Goal: Transaction & Acquisition: Purchase product/service

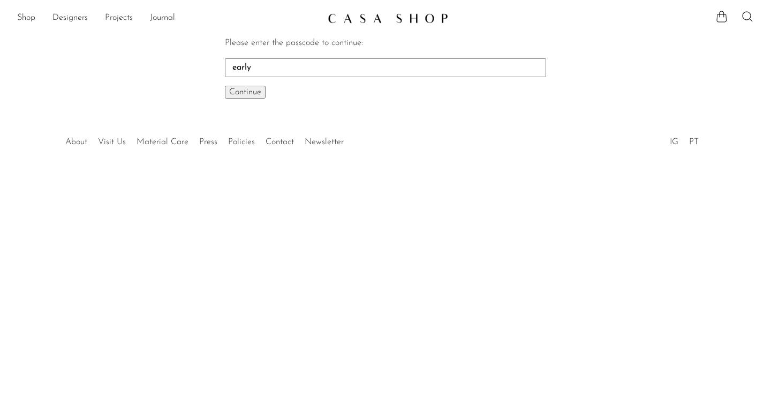
type input "early"
click at [225, 86] on button "Continue One moment..." at bounding box center [245, 92] width 41 height 13
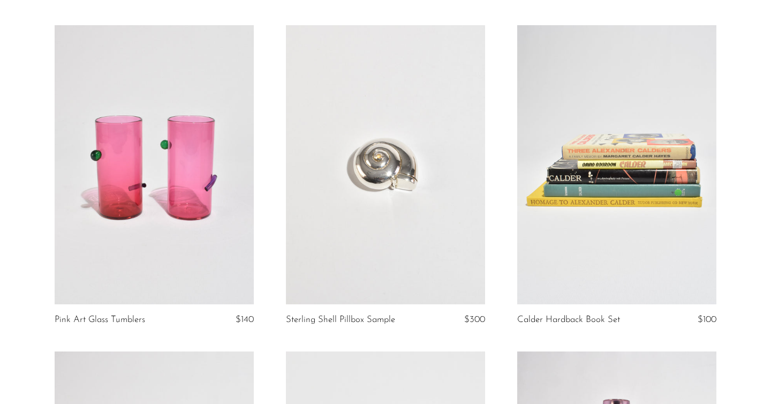
scroll to position [81, 0]
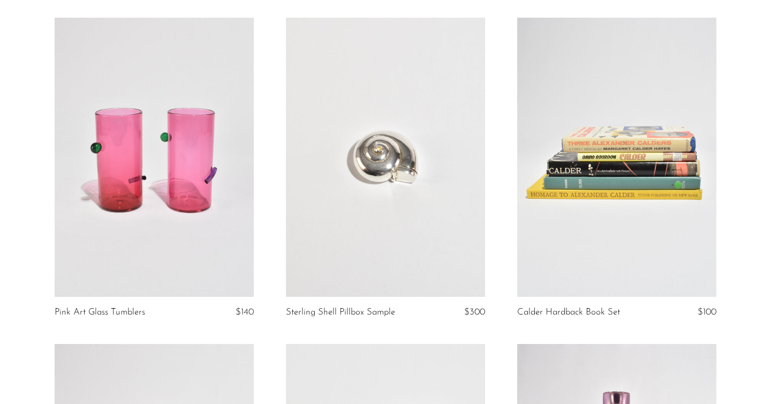
click at [349, 205] on link at bounding box center [385, 157] width 199 height 279
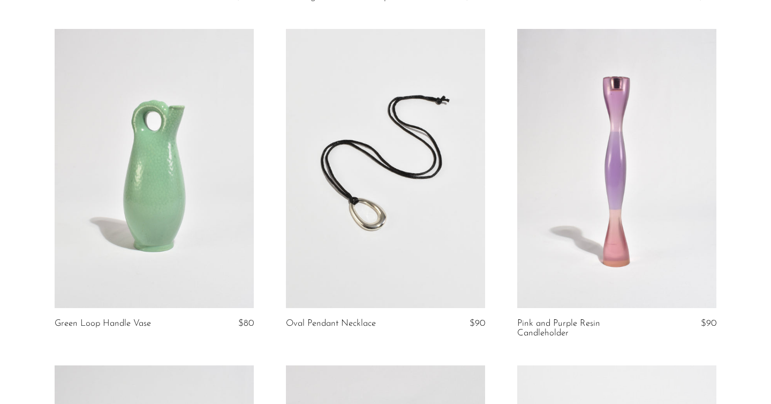
scroll to position [399, 0]
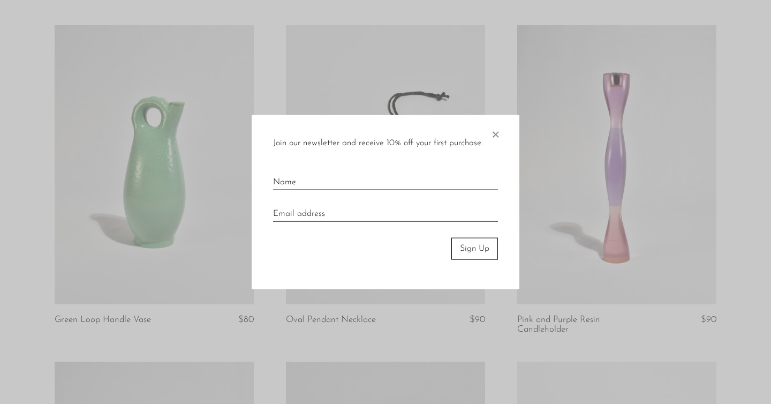
click at [497, 136] on span "×" at bounding box center [495, 132] width 11 height 34
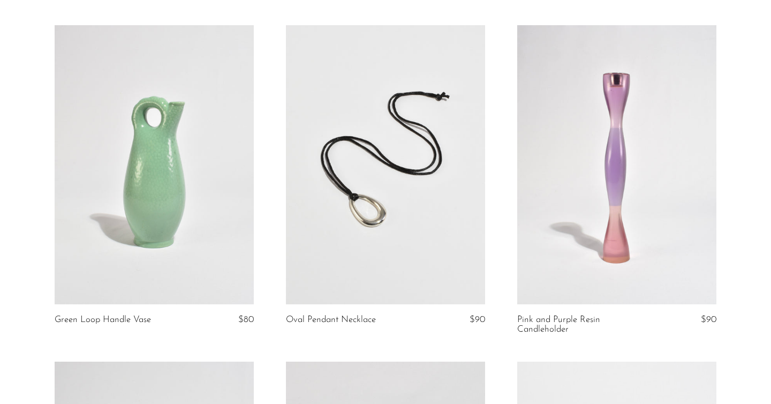
click at [394, 205] on link at bounding box center [385, 164] width 199 height 279
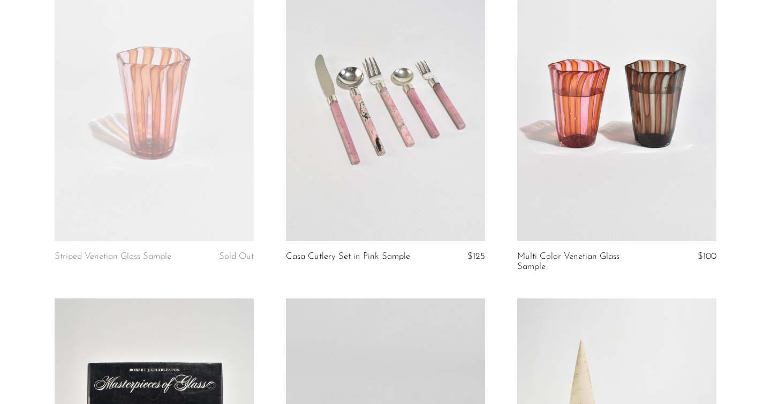
scroll to position [1791, 0]
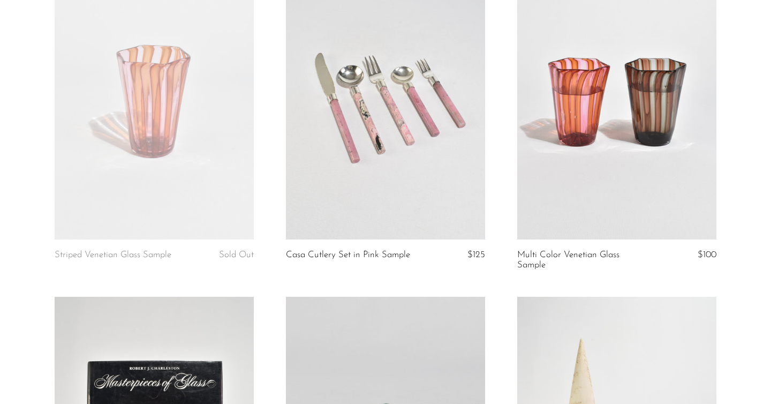
click at [429, 106] on link at bounding box center [385, 100] width 199 height 279
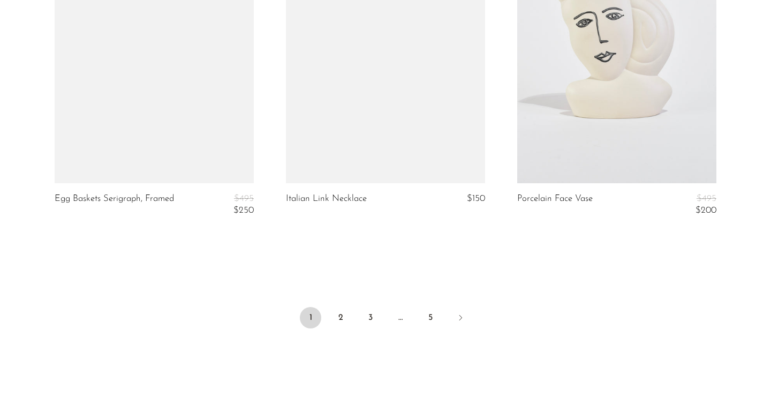
scroll to position [3862, 0]
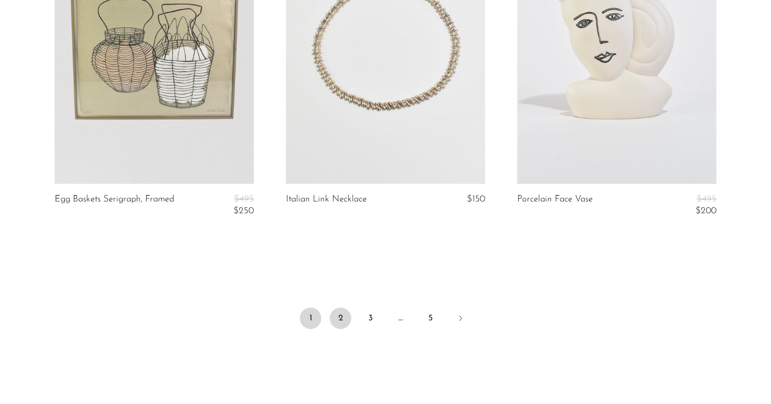
click at [344, 313] on link "2" at bounding box center [340, 317] width 21 height 21
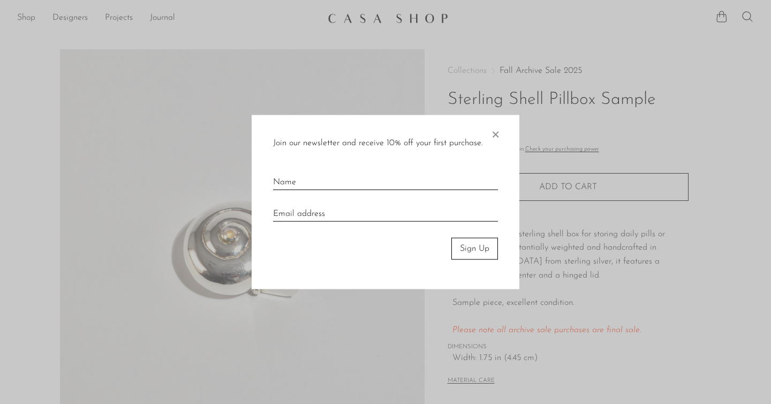
click at [501, 126] on div "Join our newsletter and receive 10% off your first purchase. × Sign Up" at bounding box center [386, 202] width 268 height 174
click at [507, 133] on div "Join our newsletter and receive 10% off your first purchase. × Sign Up" at bounding box center [386, 202] width 268 height 174
click at [497, 132] on span "×" at bounding box center [495, 132] width 11 height 34
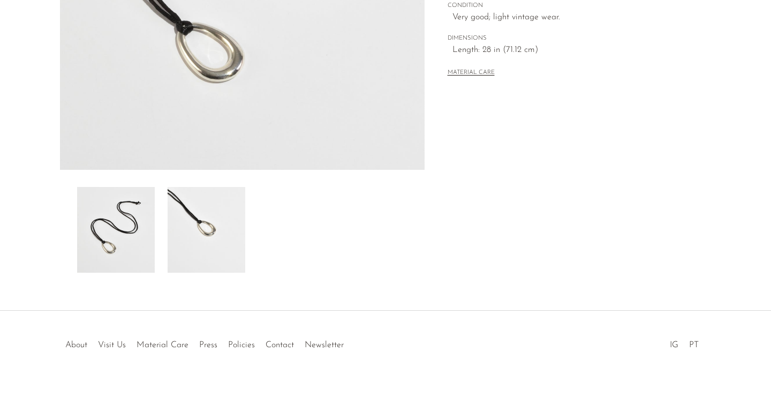
scroll to position [293, 0]
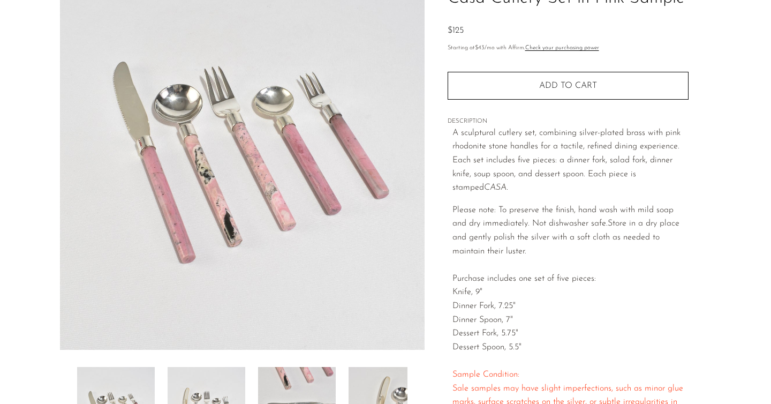
scroll to position [102, 0]
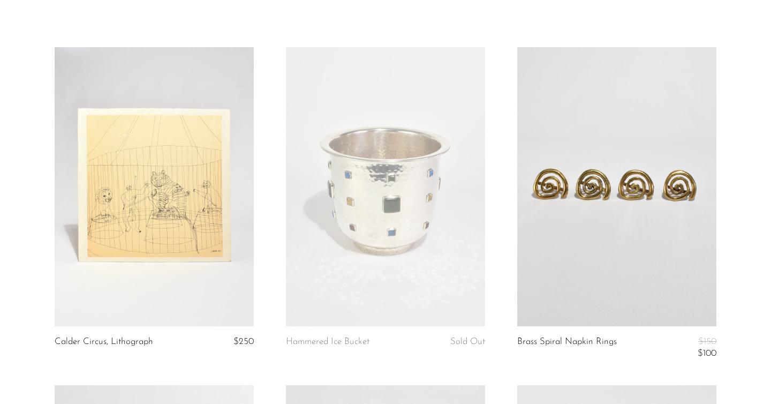
scroll to position [77, 0]
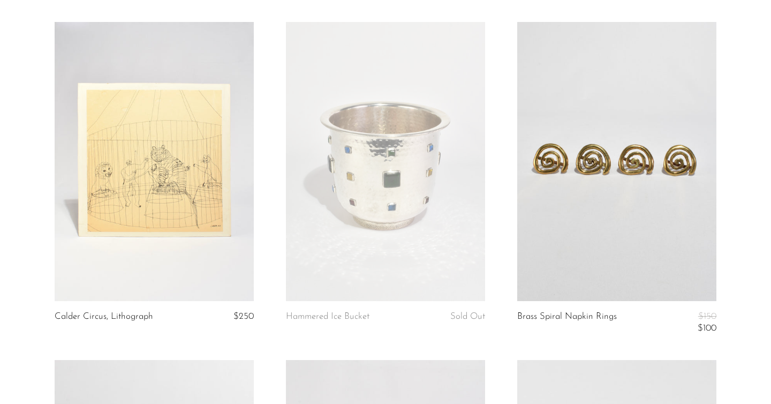
click at [632, 212] on link at bounding box center [616, 161] width 199 height 279
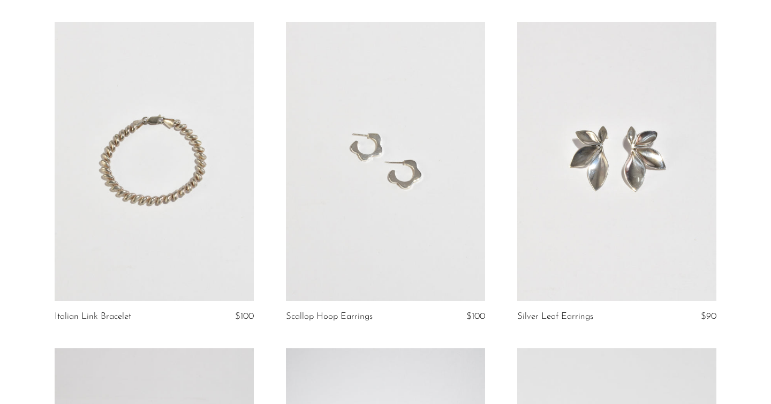
scroll to position [2081, 0]
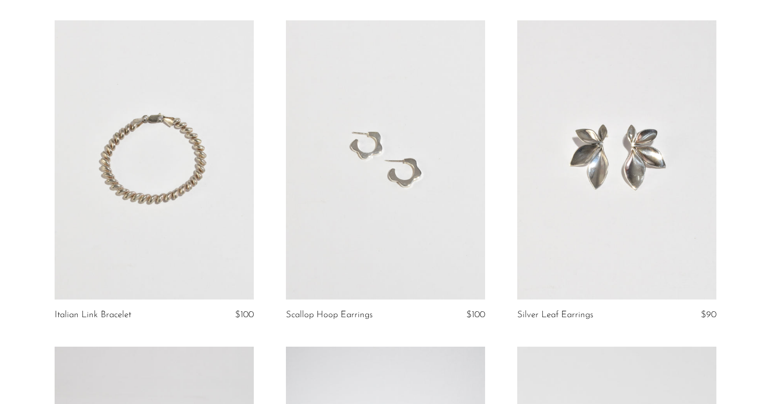
click at [606, 235] on link at bounding box center [616, 159] width 199 height 279
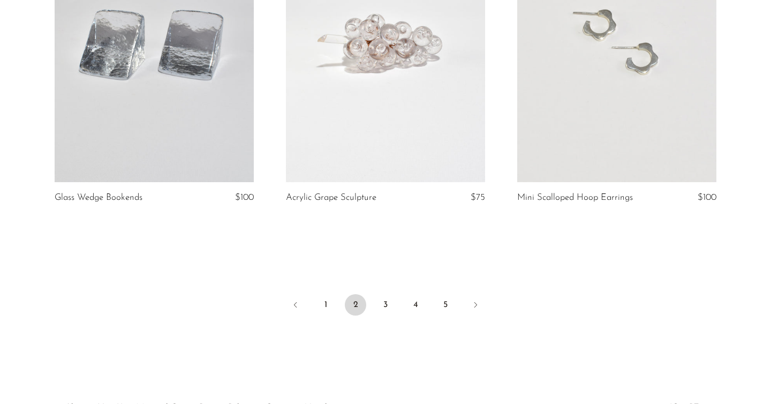
scroll to position [3853, 0]
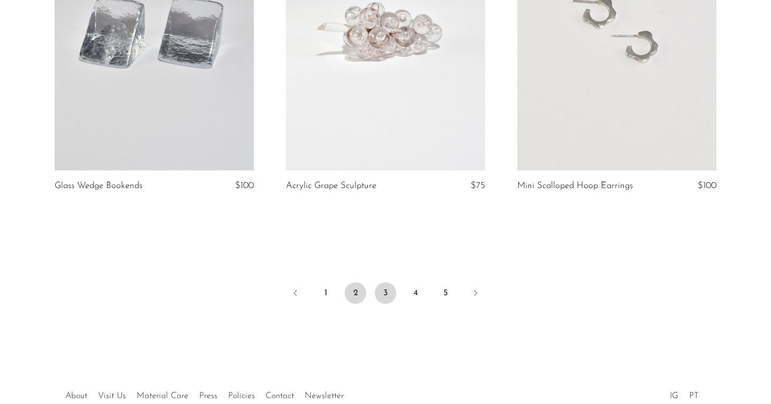
click at [390, 291] on link "3" at bounding box center [385, 292] width 21 height 21
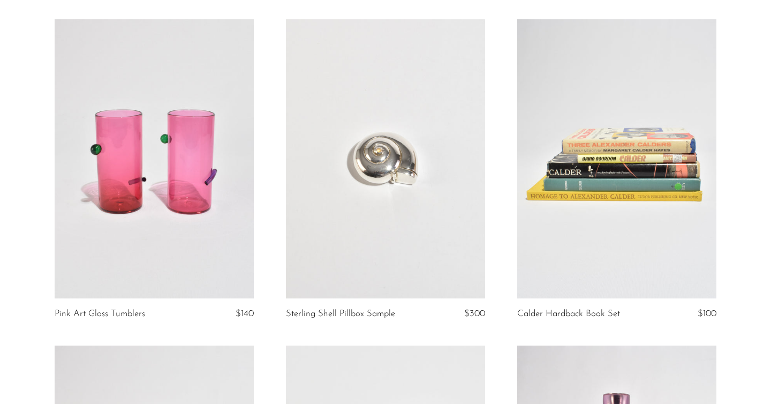
scroll to position [79, 0]
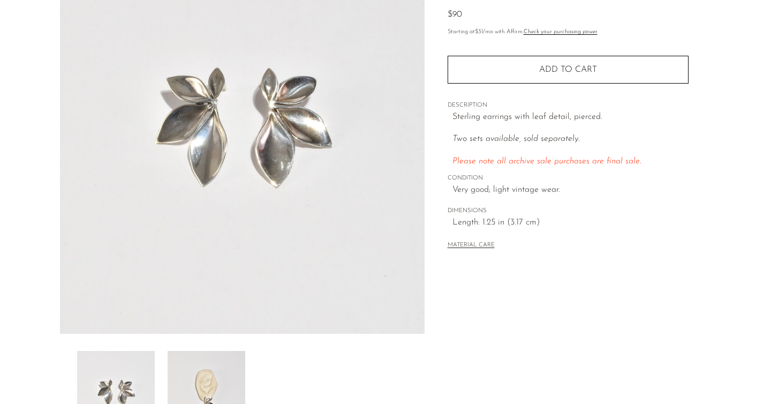
scroll to position [118, 0]
click at [219, 368] on img at bounding box center [207, 393] width 78 height 86
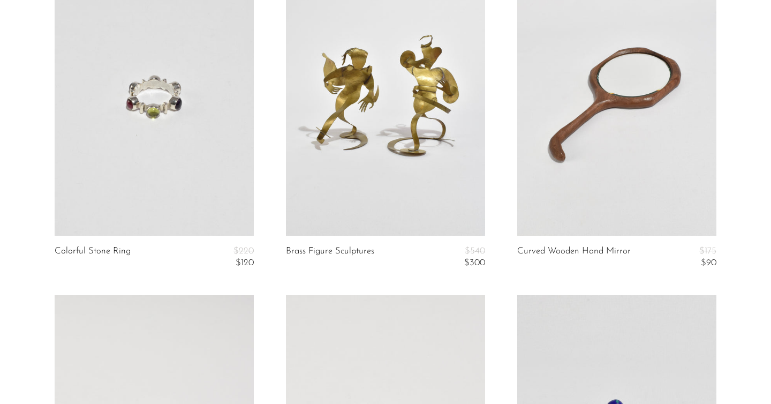
scroll to position [3503, 0]
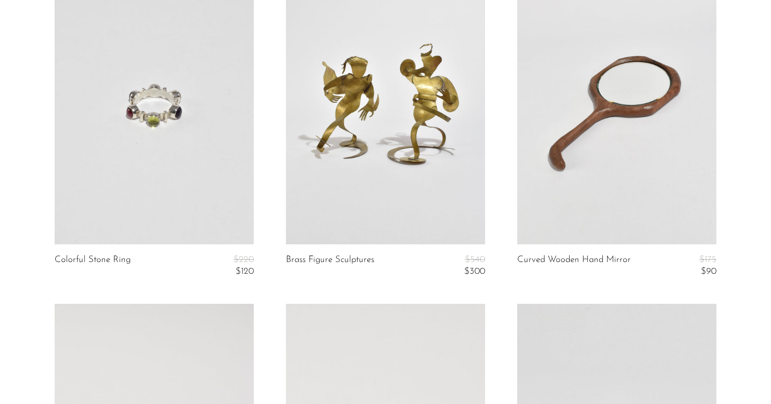
click at [635, 156] on link at bounding box center [616, 104] width 199 height 279
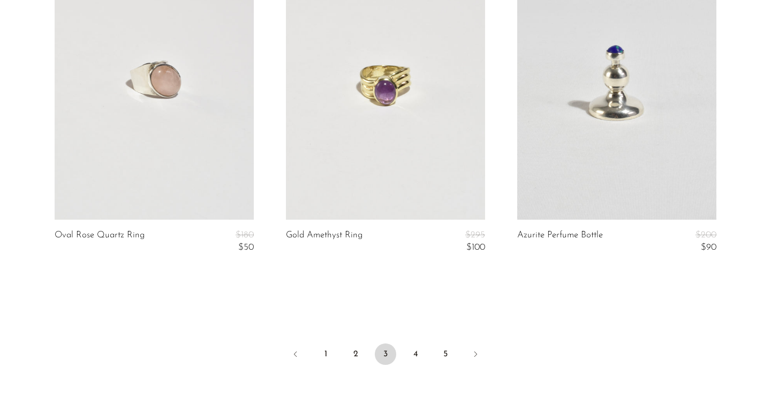
scroll to position [3864, 0]
click at [415, 363] on link "4" at bounding box center [415, 355] width 21 height 21
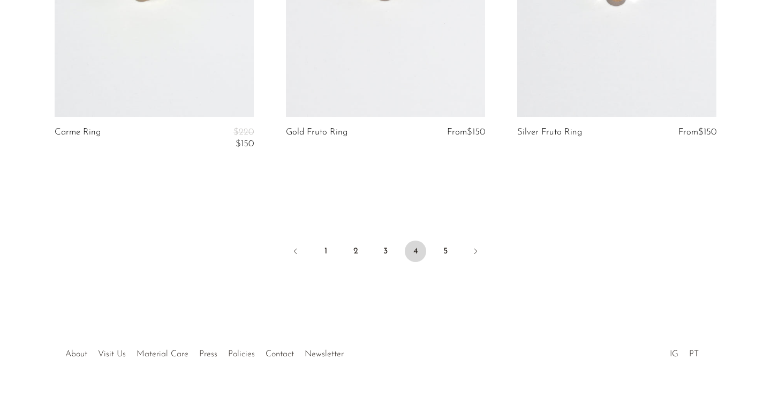
scroll to position [3994, 0]
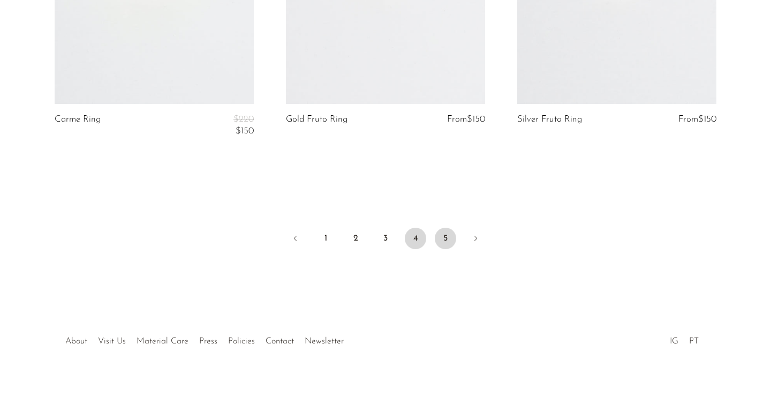
click at [446, 248] on link "5" at bounding box center [445, 238] width 21 height 21
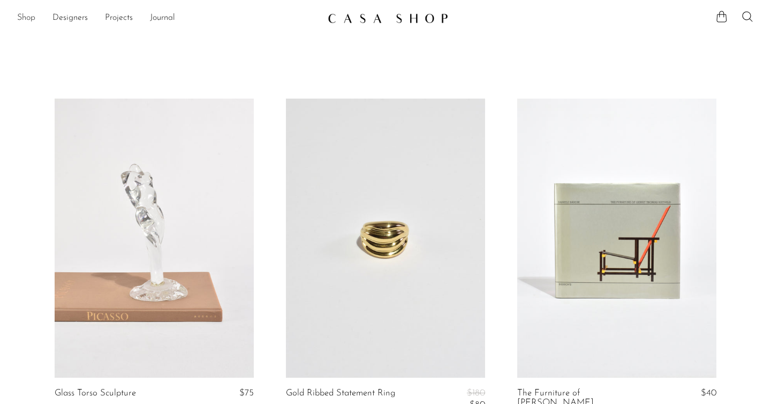
click at [22, 18] on link "Shop" at bounding box center [26, 18] width 18 height 14
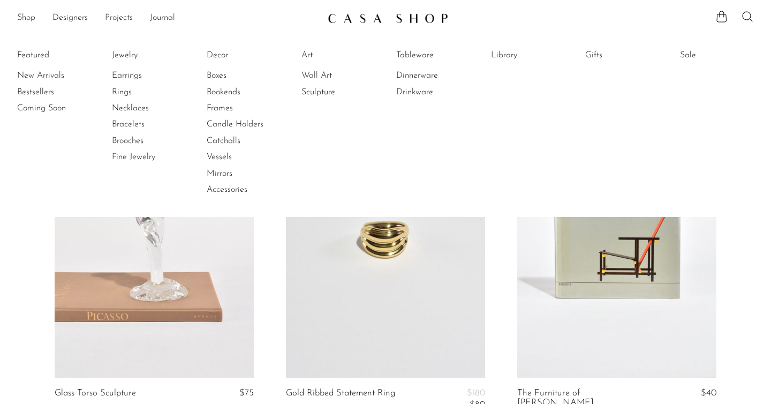
click at [22, 18] on link "Shop" at bounding box center [26, 18] width 18 height 14
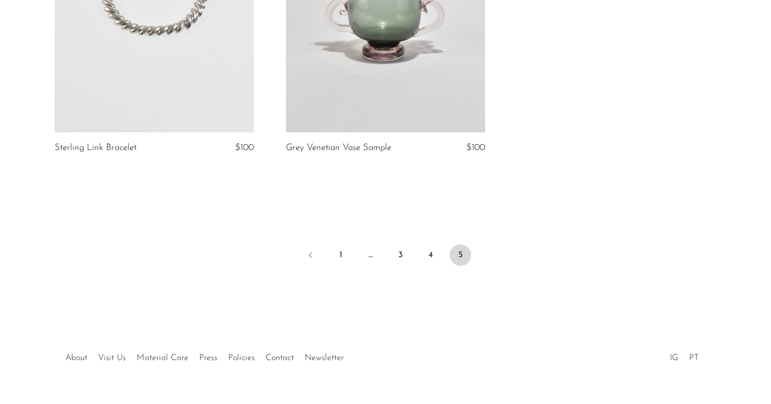
scroll to position [3604, 0]
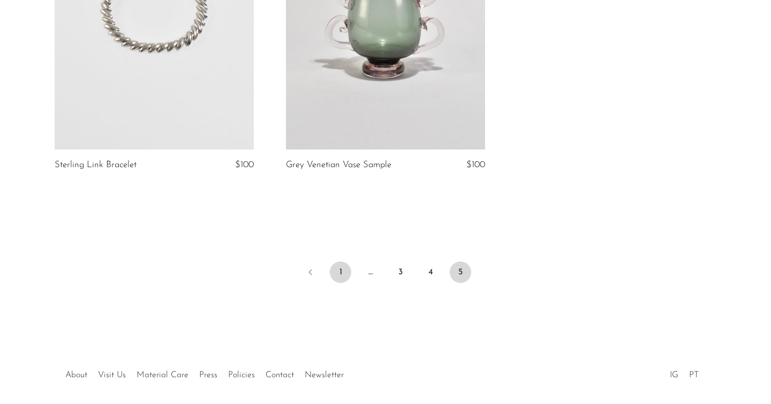
click at [337, 263] on link "1" at bounding box center [340, 271] width 21 height 21
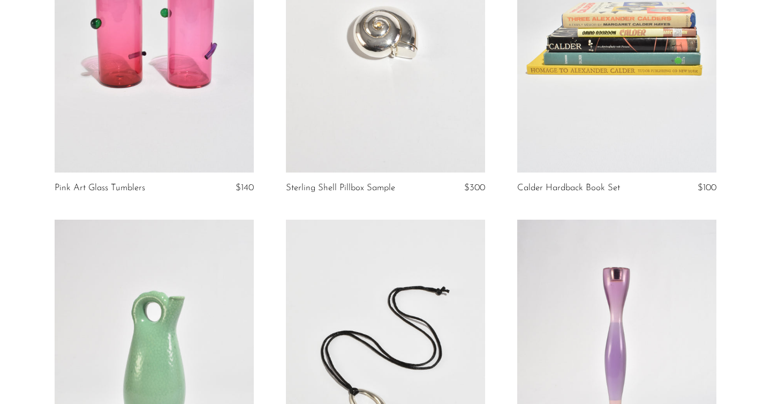
scroll to position [158, 0]
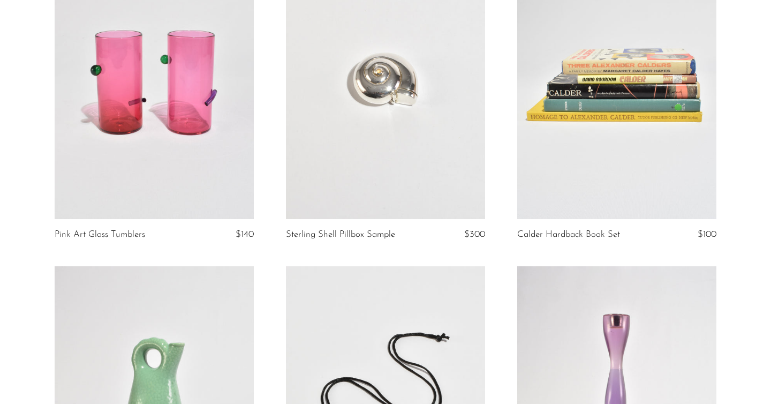
click at [615, 133] on link at bounding box center [616, 79] width 199 height 279
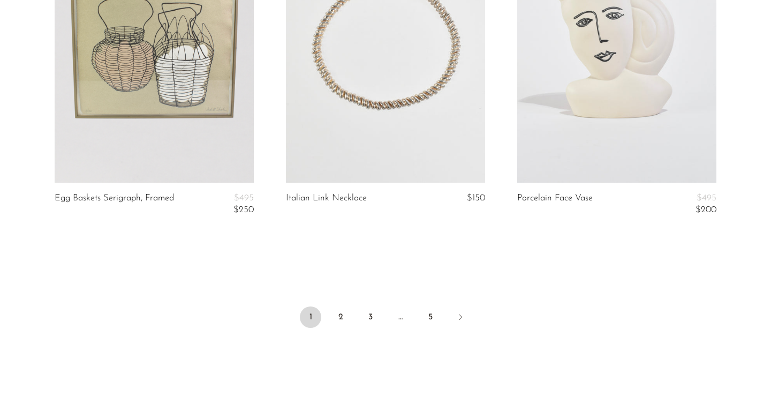
scroll to position [3866, 0]
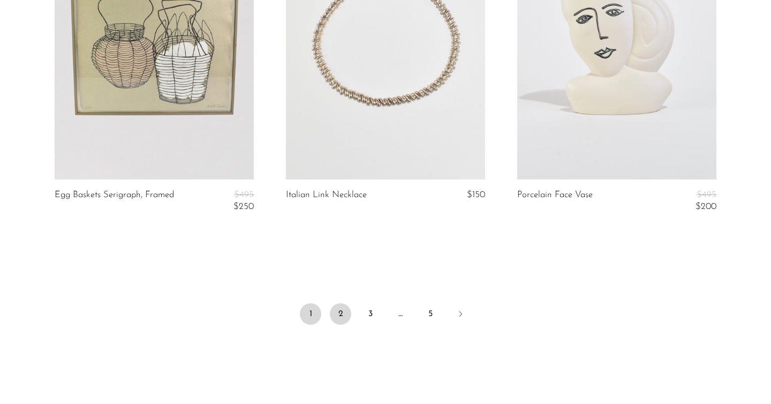
click at [336, 314] on link "2" at bounding box center [340, 313] width 21 height 21
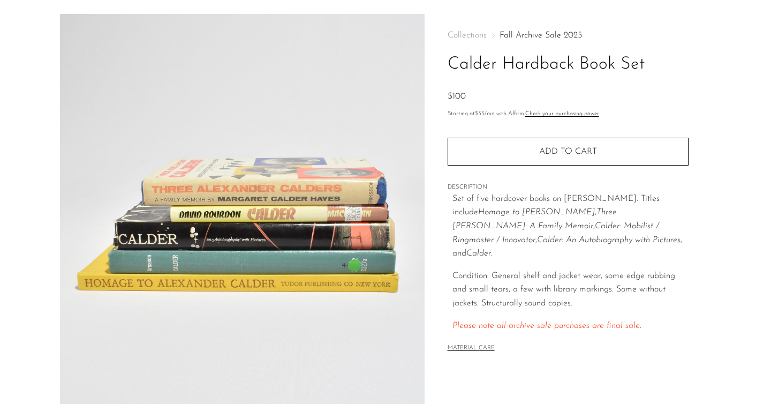
scroll to position [39, 0]
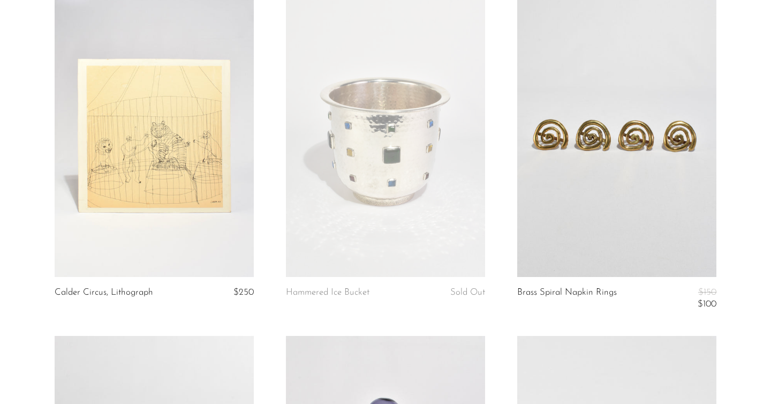
scroll to position [100, 0]
click at [174, 224] on link at bounding box center [154, 138] width 199 height 279
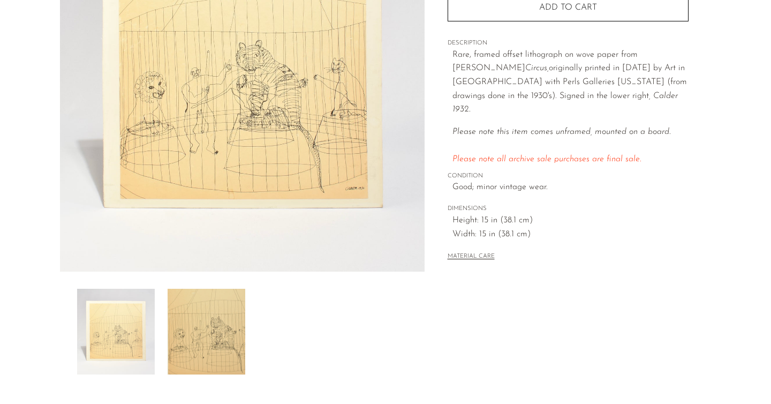
scroll to position [180, 0]
